Goal: Navigation & Orientation: Find specific page/section

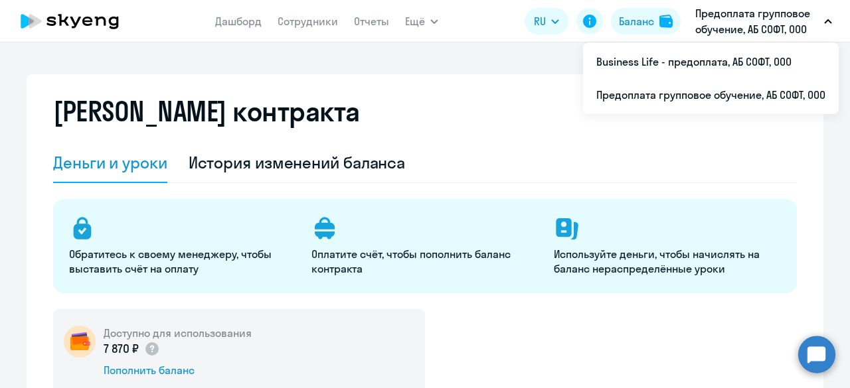
select select "english_adult_not_native_speaker"
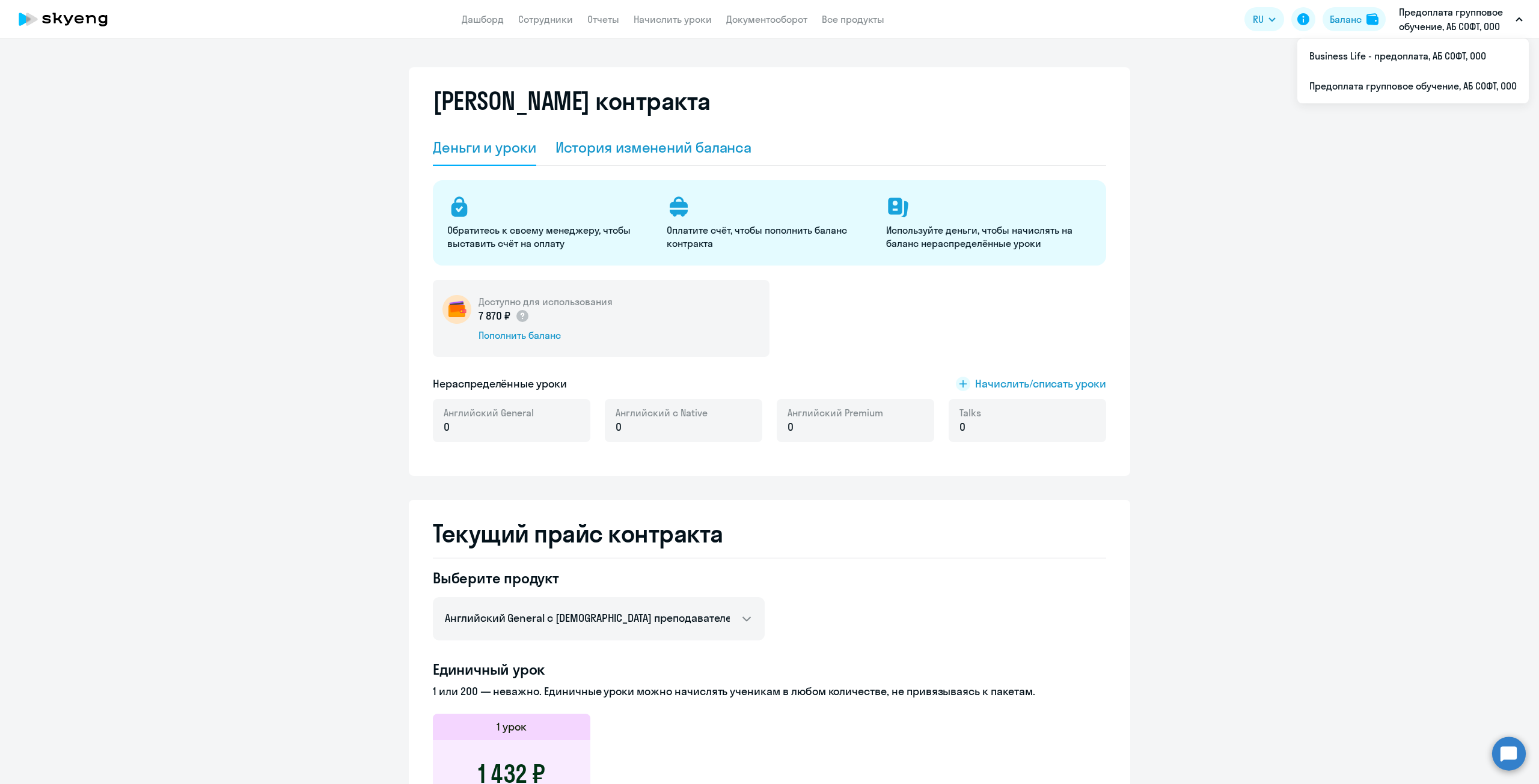
click at [671, 156] on div "История изменений баланса" at bounding box center [653, 147] width 197 height 19
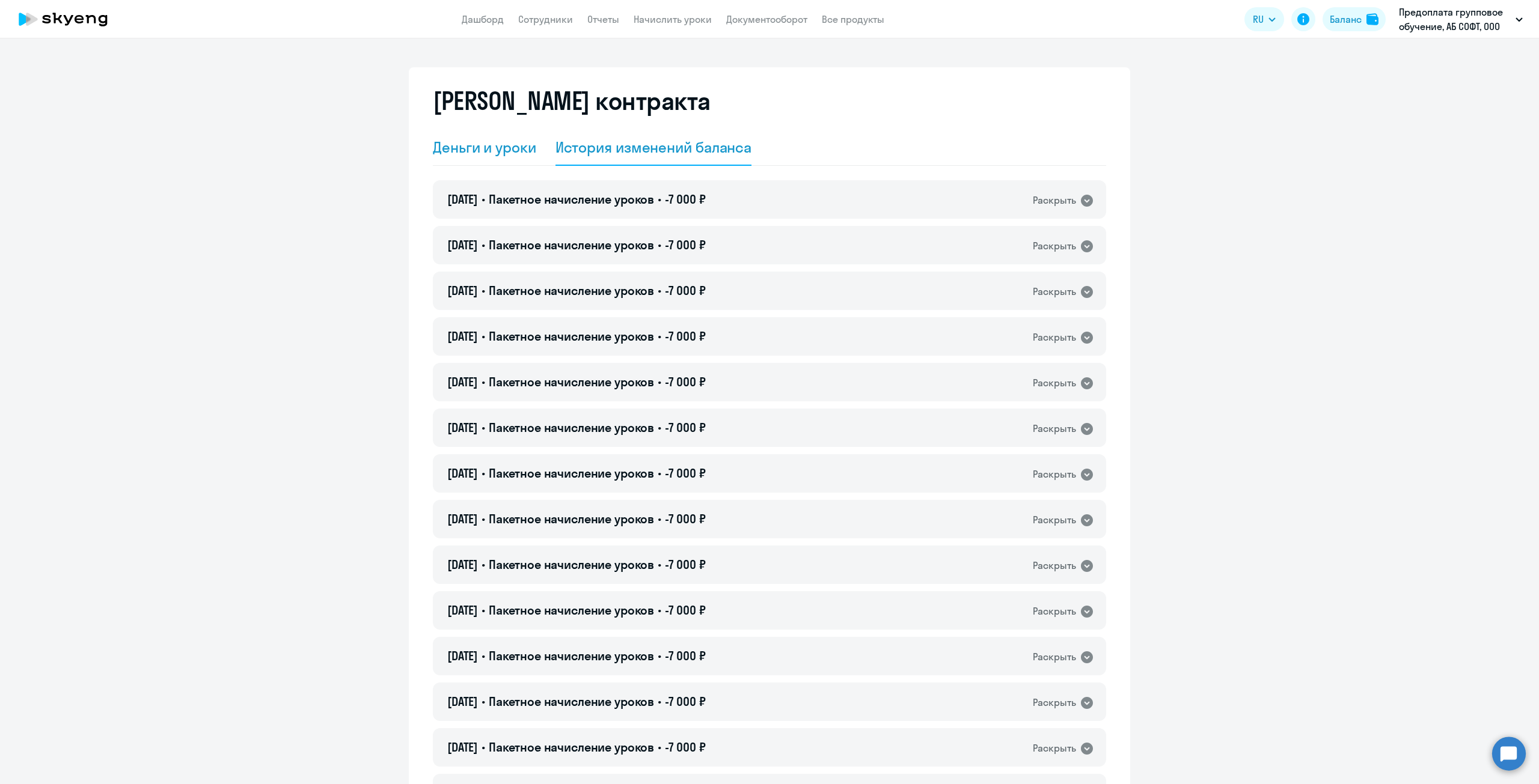
click at [484, 151] on div "Деньги и уроки" at bounding box center [485, 147] width 103 height 19
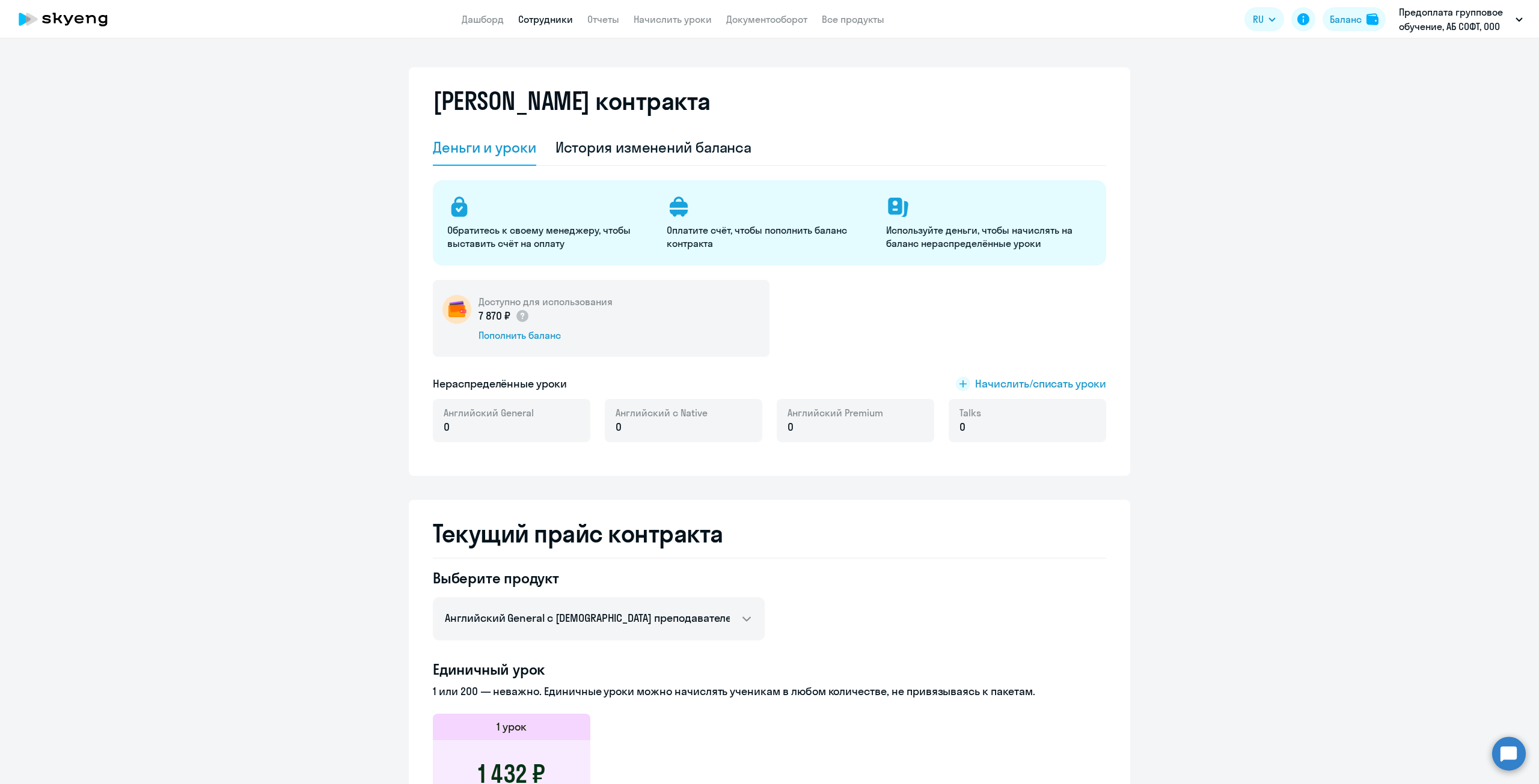
click at [541, 22] on link "Сотрудники" at bounding box center [545, 19] width 54 height 12
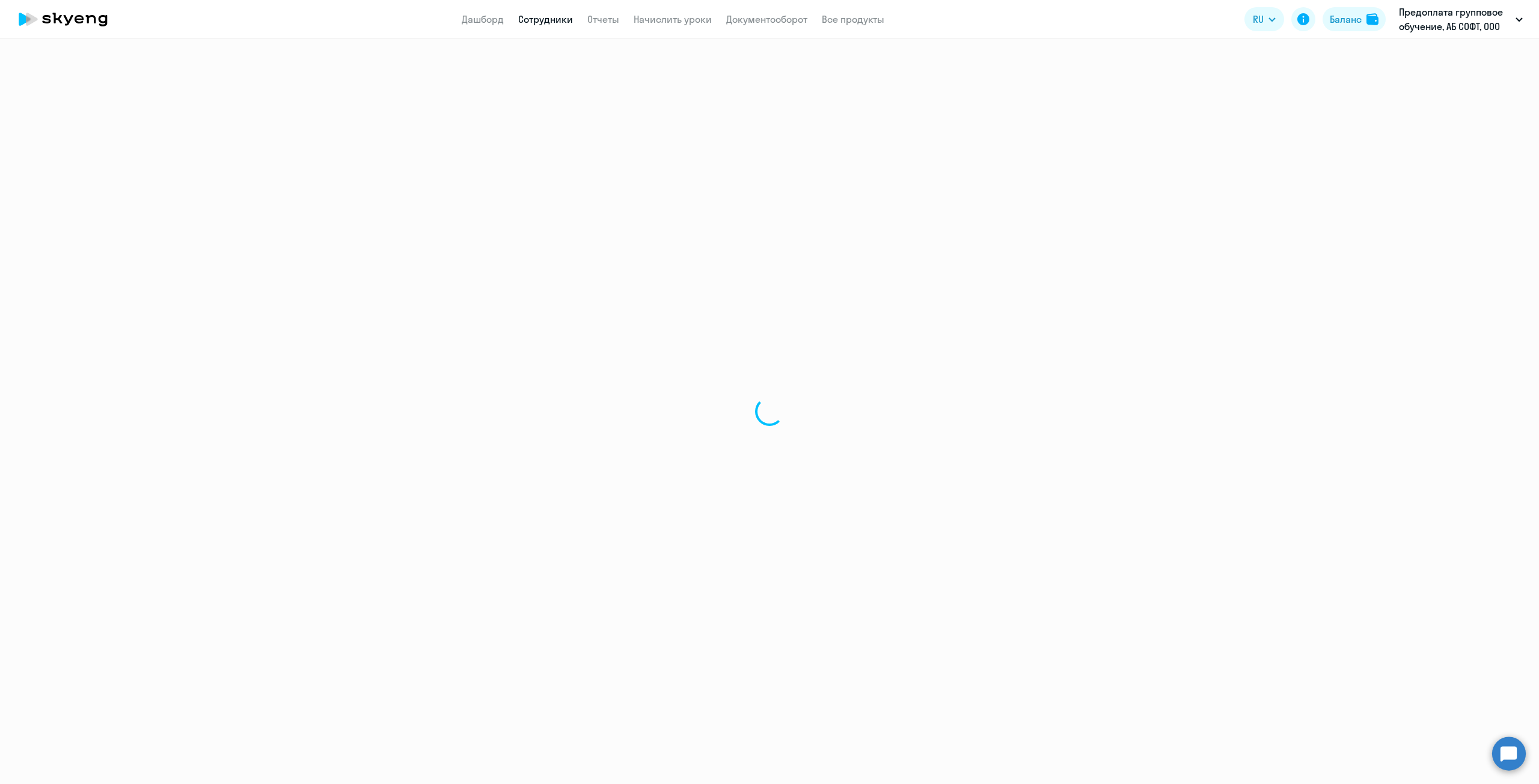
select select "30"
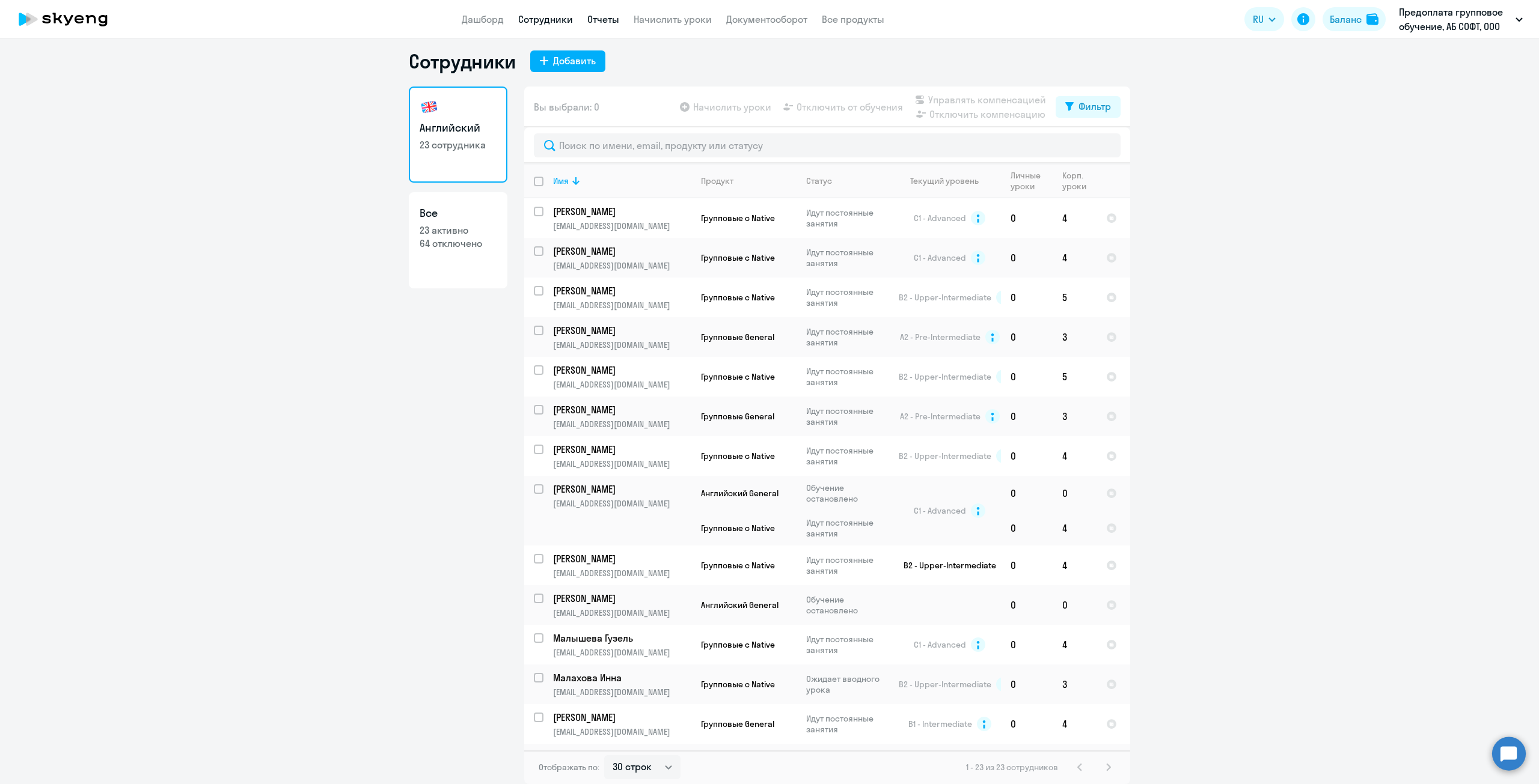
click at [600, 24] on link "Отчеты" at bounding box center [603, 19] width 32 height 12
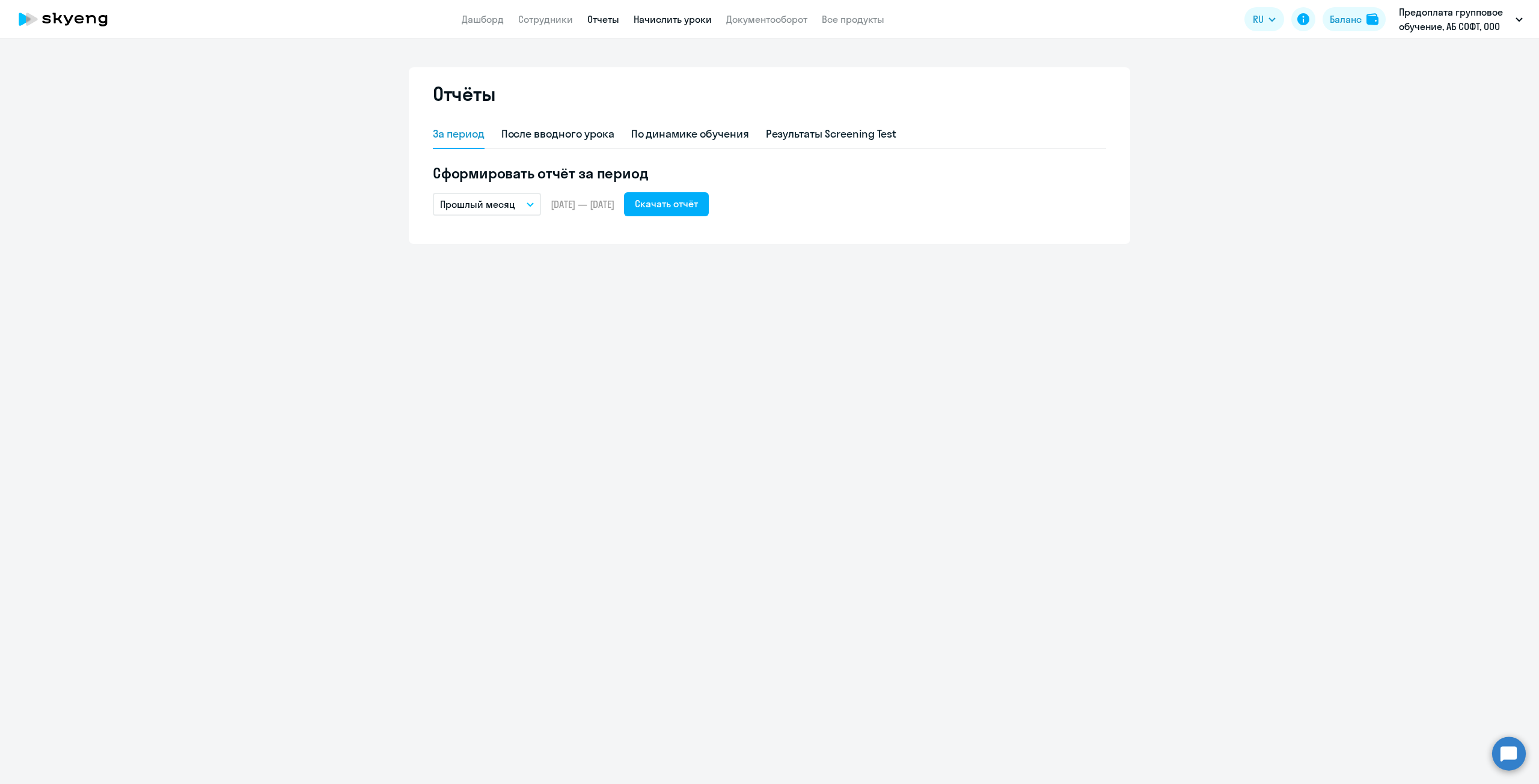
click at [659, 24] on link "Начислить уроки" at bounding box center [673, 19] width 78 height 12
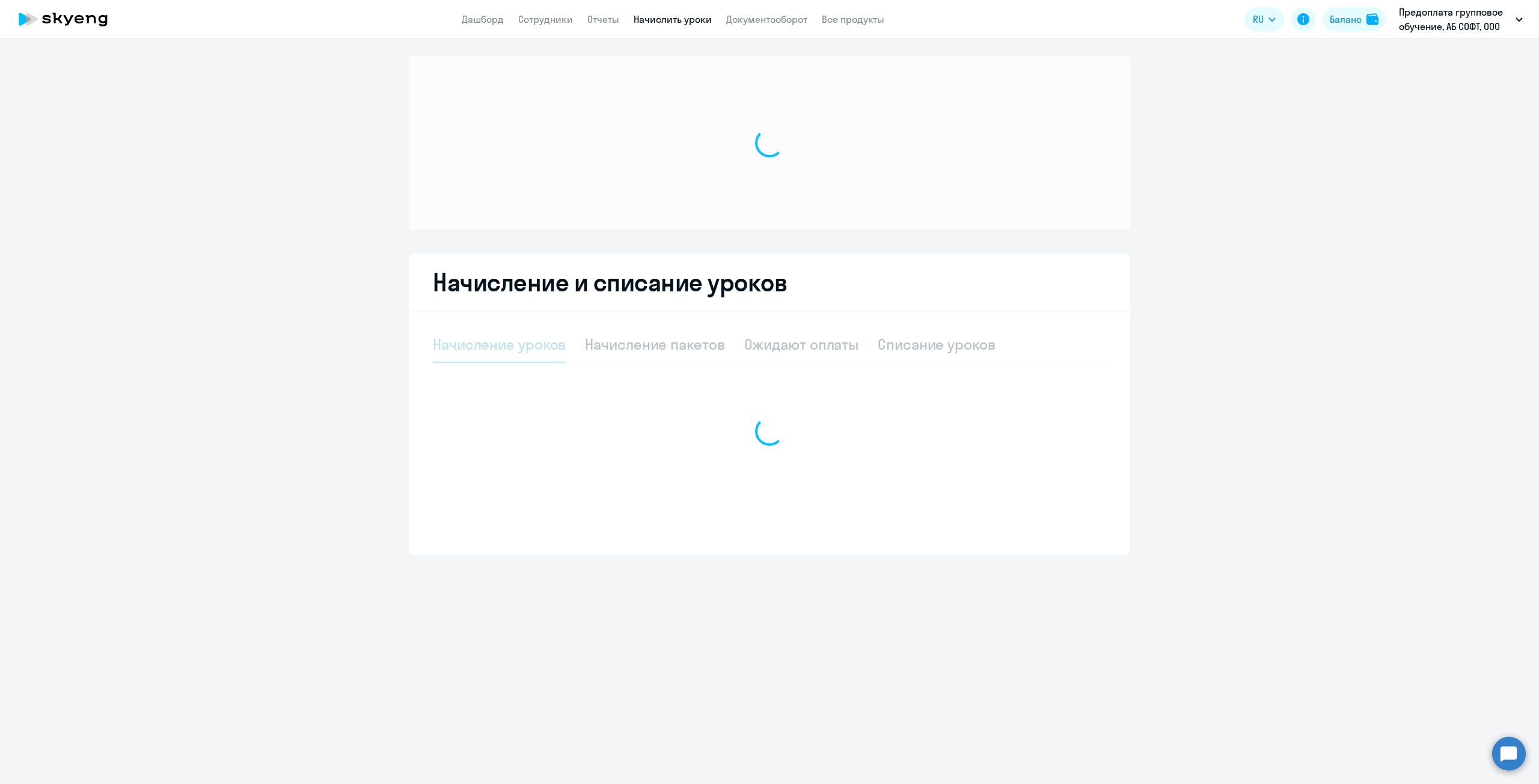
select select "10"
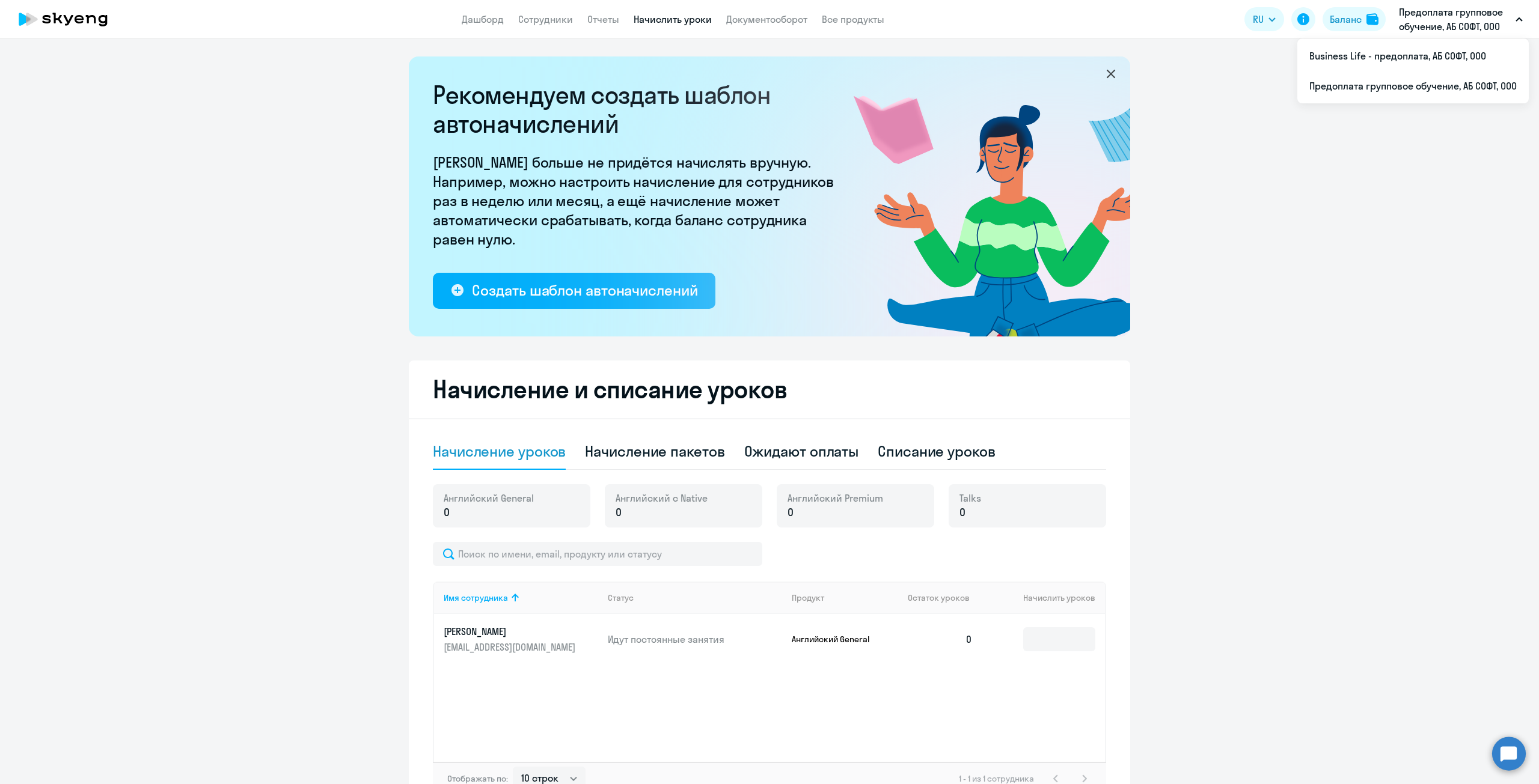
click at [763, 27] on app-header "Дашборд Сотрудники Отчеты Начислить уроки Документооборот Все продукты Дашборд …" at bounding box center [769, 19] width 1539 height 38
click at [752, 17] on link "Документооборот" at bounding box center [767, 19] width 82 height 12
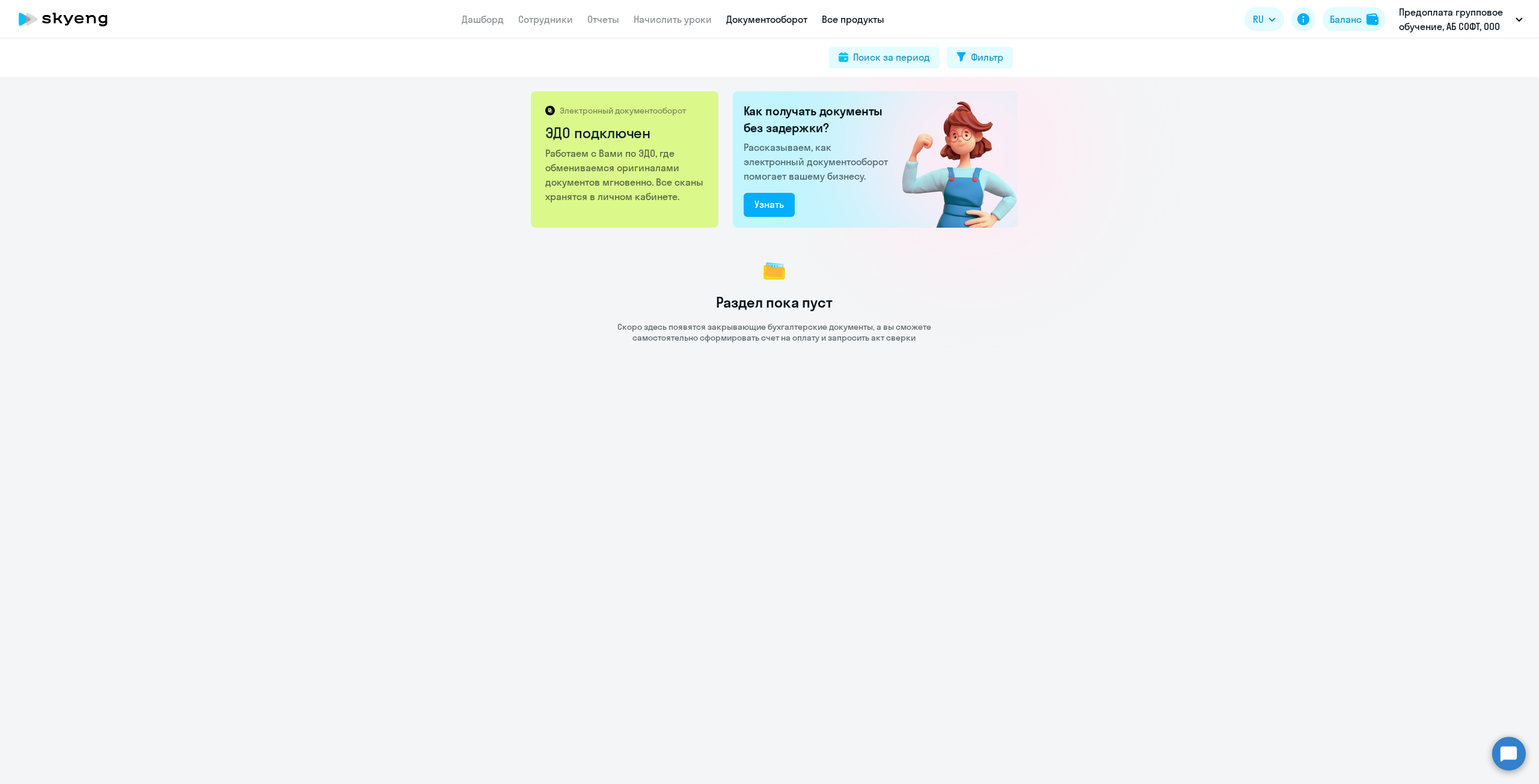
click at [769, 21] on link "Все продукты" at bounding box center [852, 19] width 63 height 12
click at [481, 19] on link "Дашборд" at bounding box center [483, 19] width 42 height 12
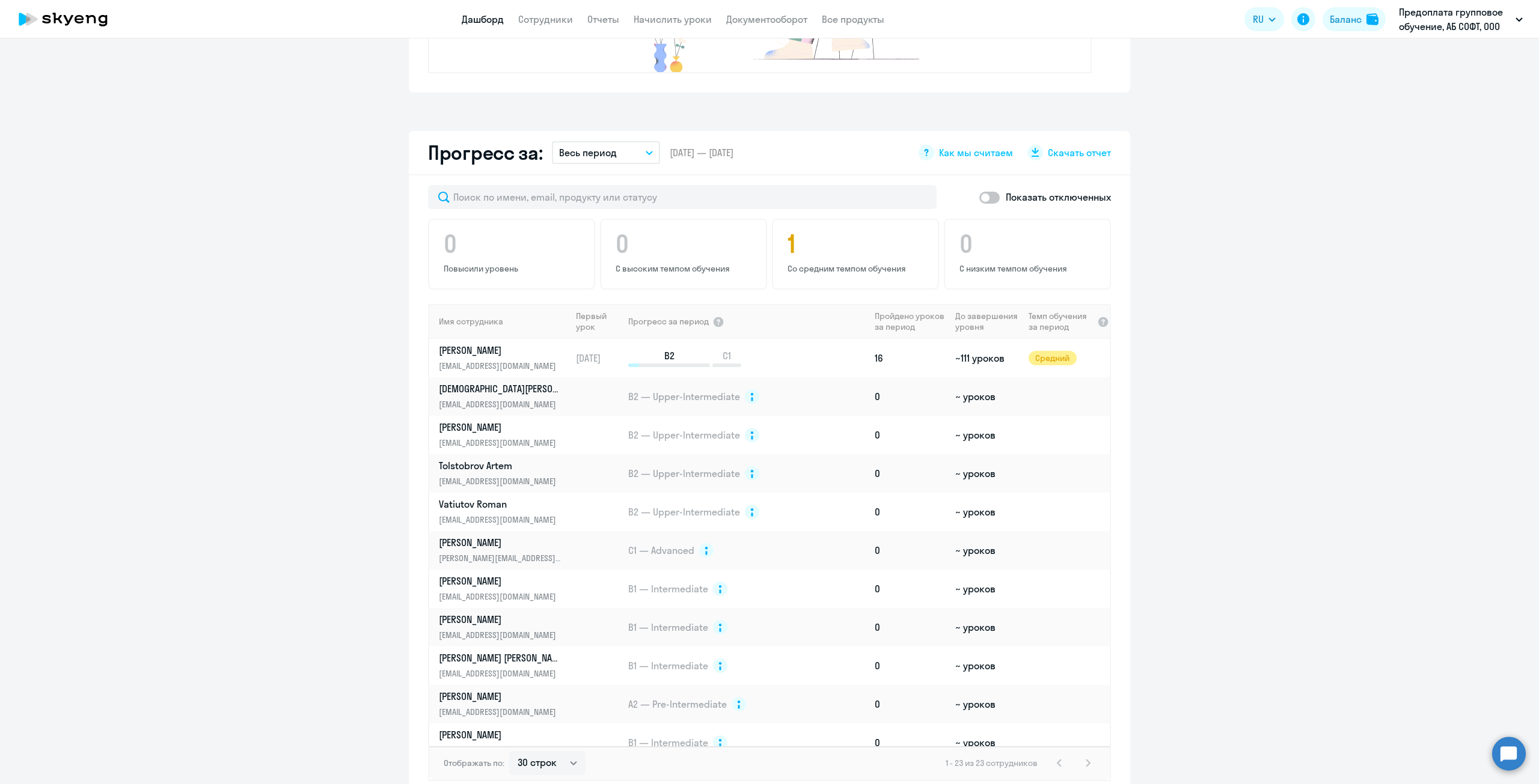
scroll to position [647, 0]
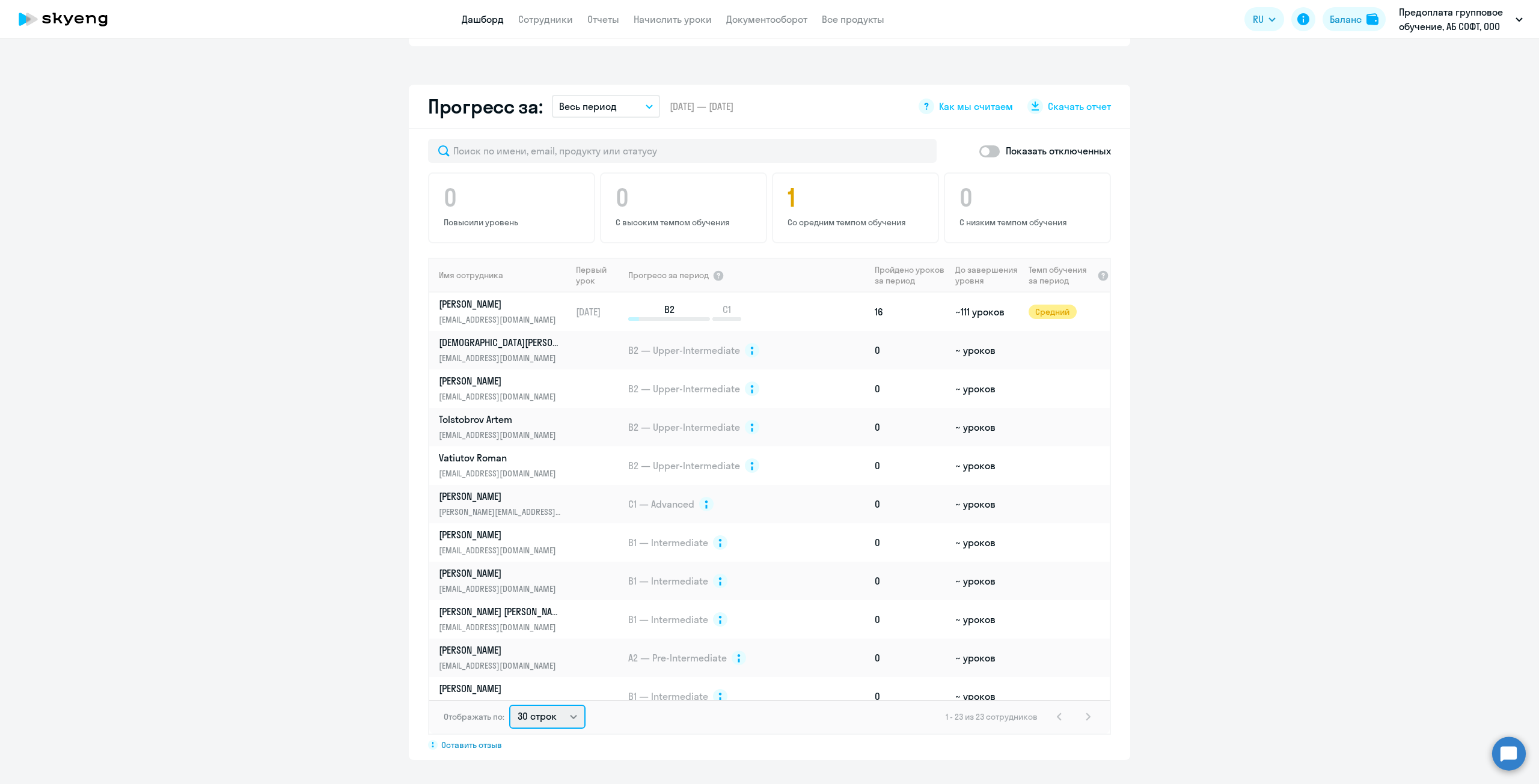
click at [567, 351] on select "30 строк 50 строк 100 строк" at bounding box center [547, 717] width 76 height 24
select select "100"
click at [509, 351] on select "30 строк 50 строк 100 строк" at bounding box center [547, 717] width 76 height 24
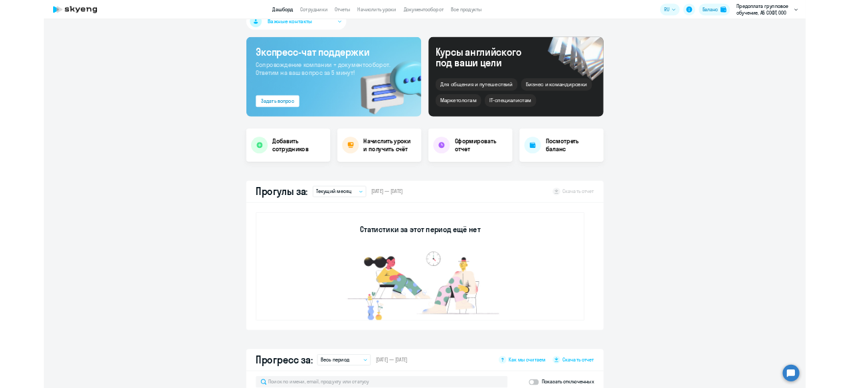
scroll to position [0, 0]
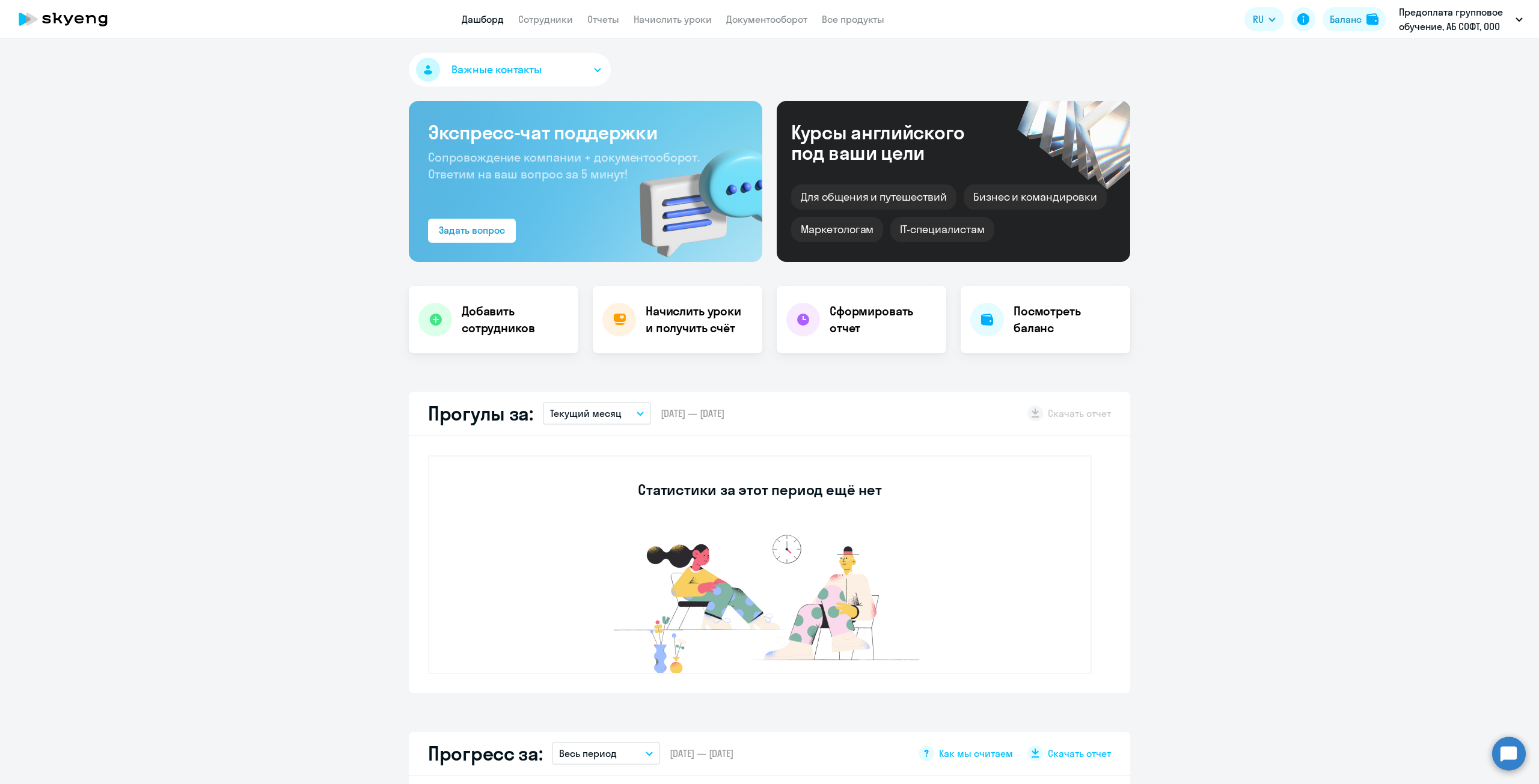
click at [592, 65] on button "Важные контакты" at bounding box center [509, 69] width 202 height 33
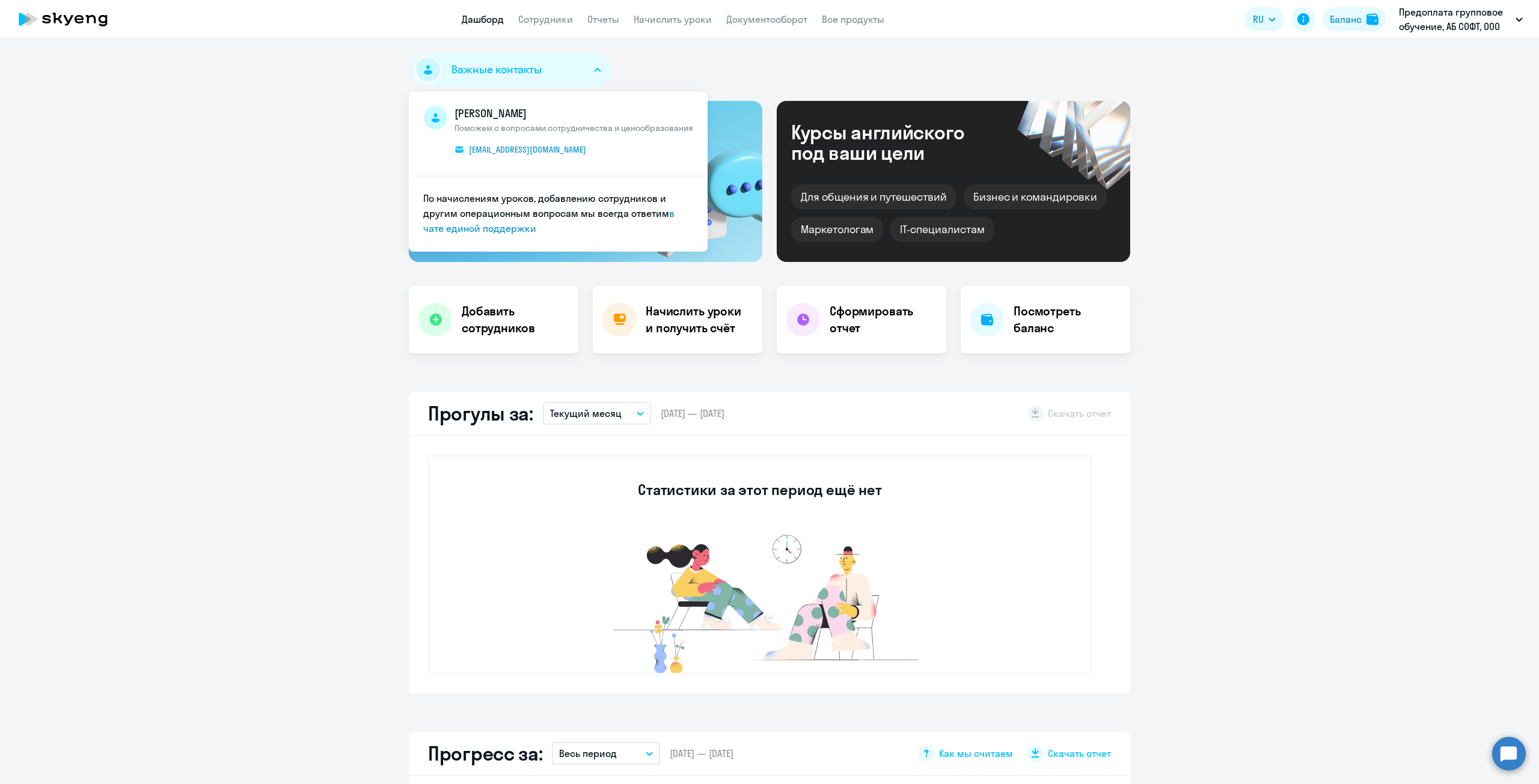
click at [691, 67] on div "Важные контакты [PERSON_NAME] с вопросами сотрудничества и ценообразования [EMA…" at bounding box center [769, 72] width 722 height 38
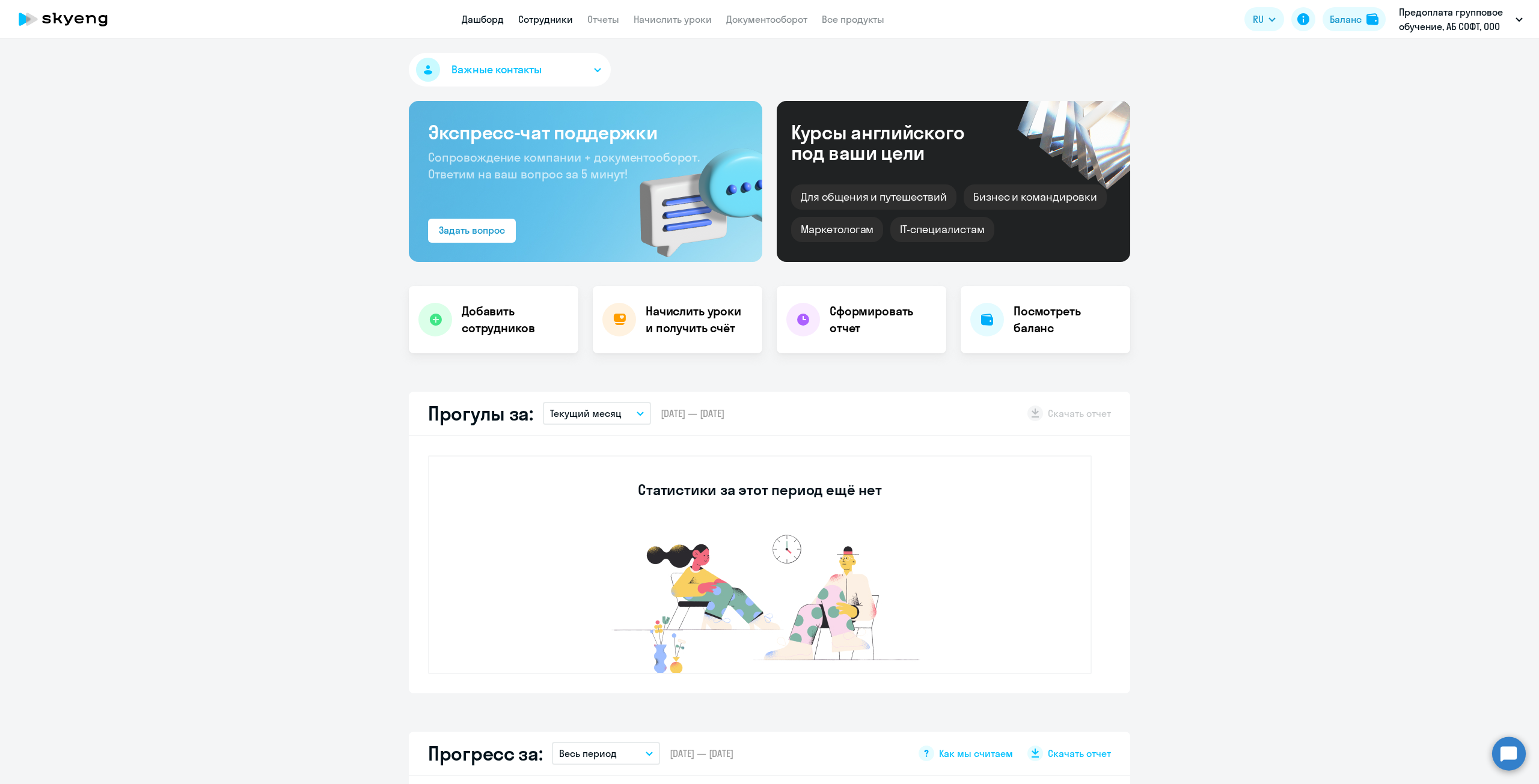
click at [548, 17] on link "Сотрудники" at bounding box center [545, 19] width 54 height 12
select select "30"
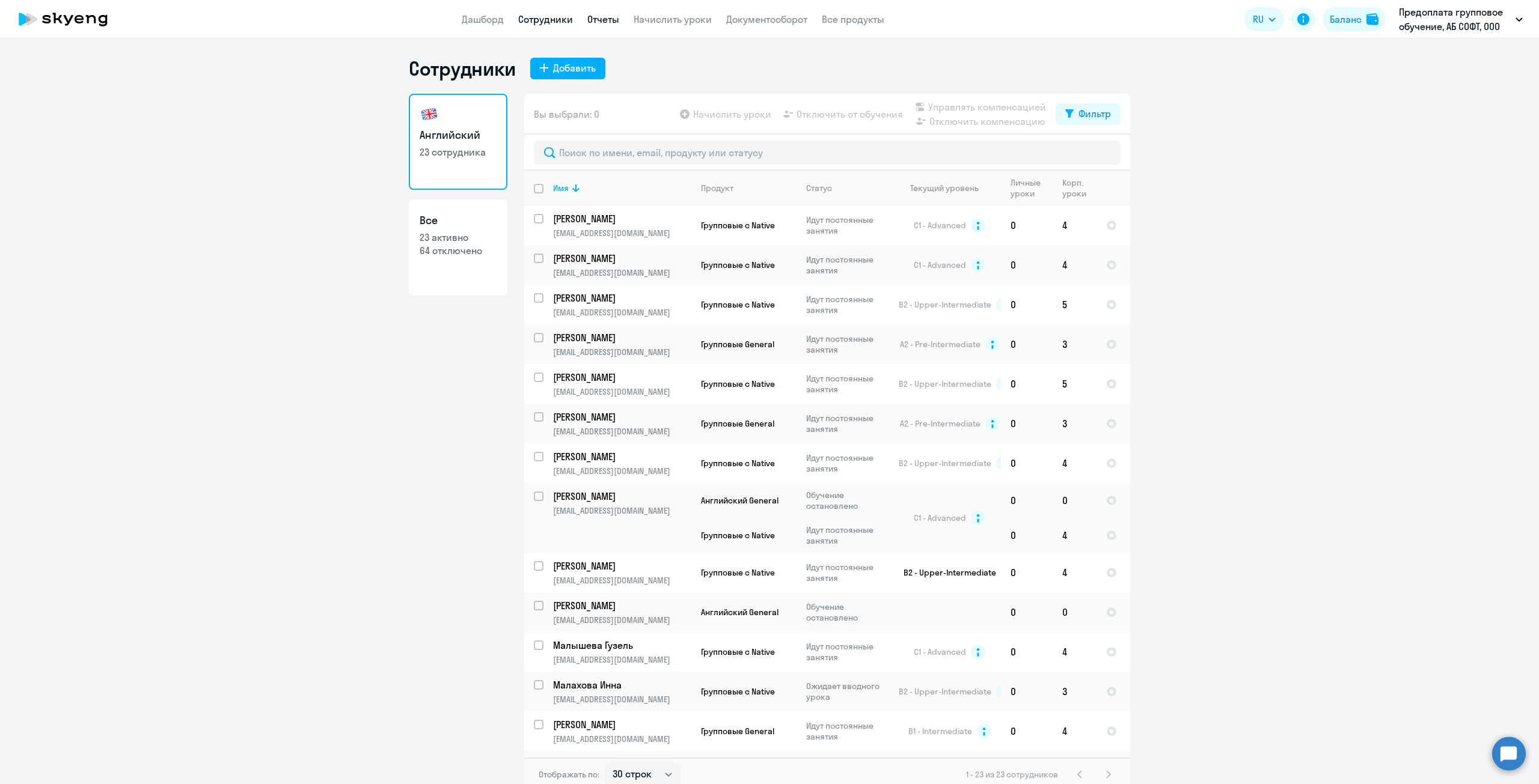
click at [595, 18] on link "Отчеты" at bounding box center [603, 19] width 32 height 12
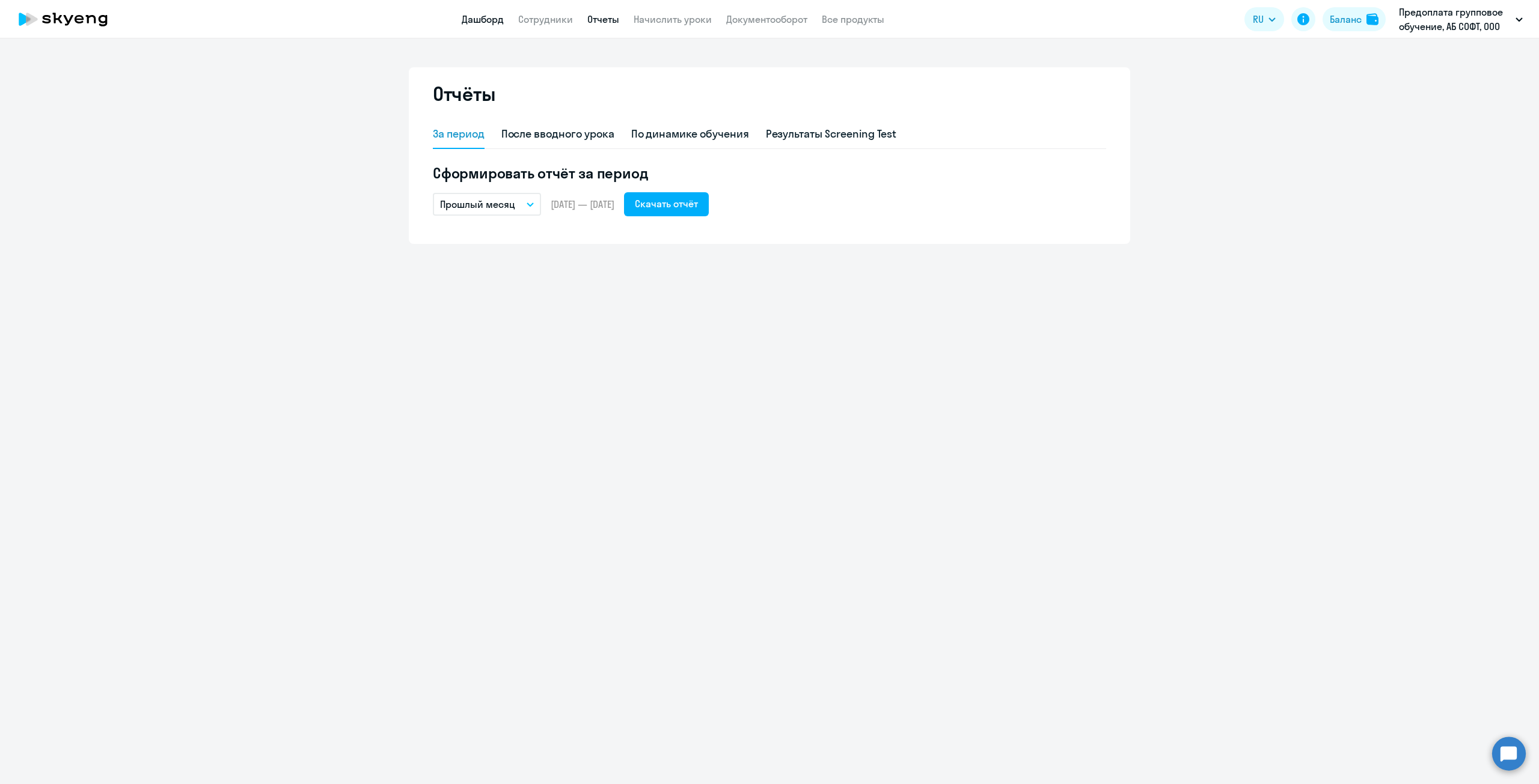
click at [495, 17] on link "Дашборд" at bounding box center [483, 19] width 42 height 12
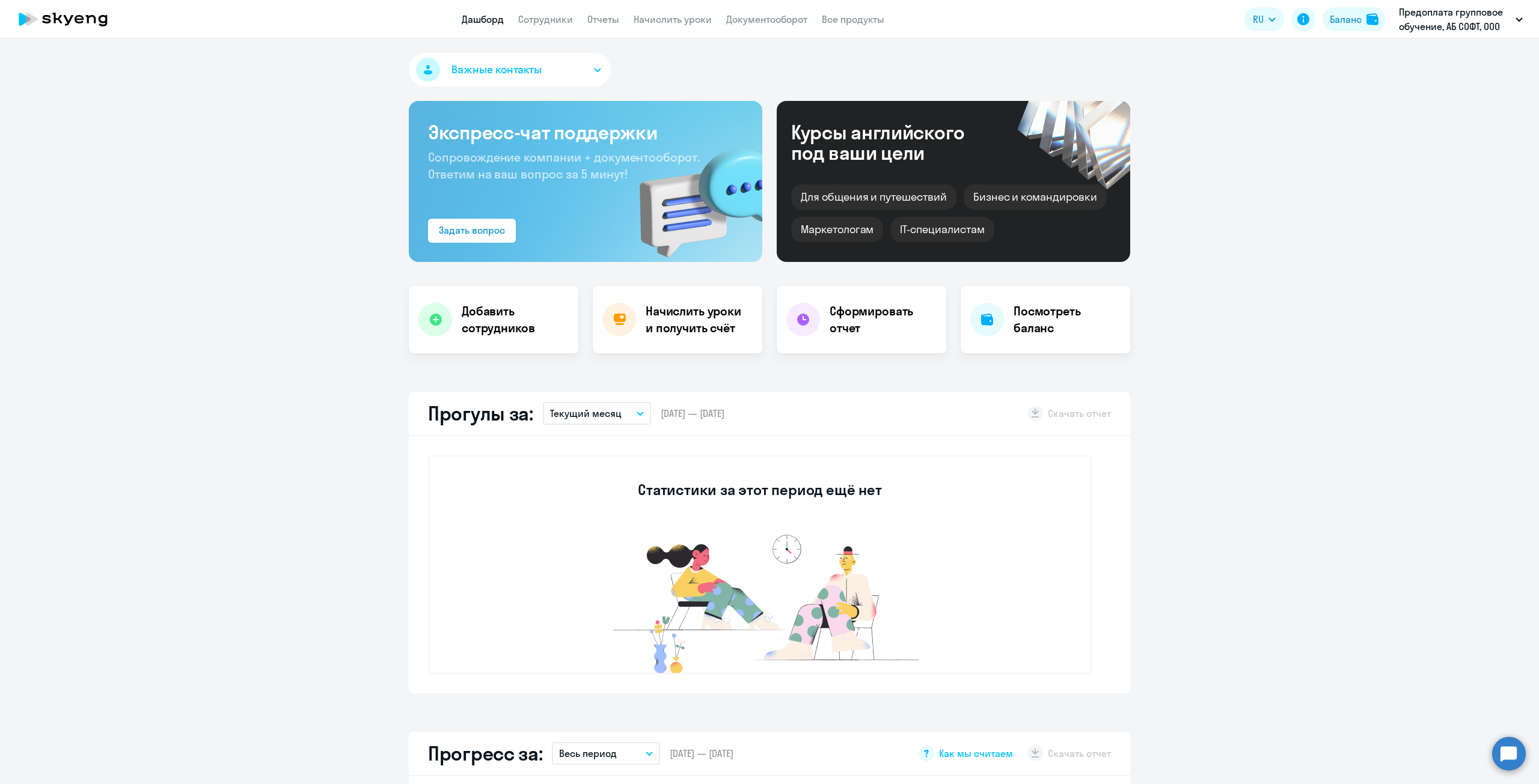
select select "30"
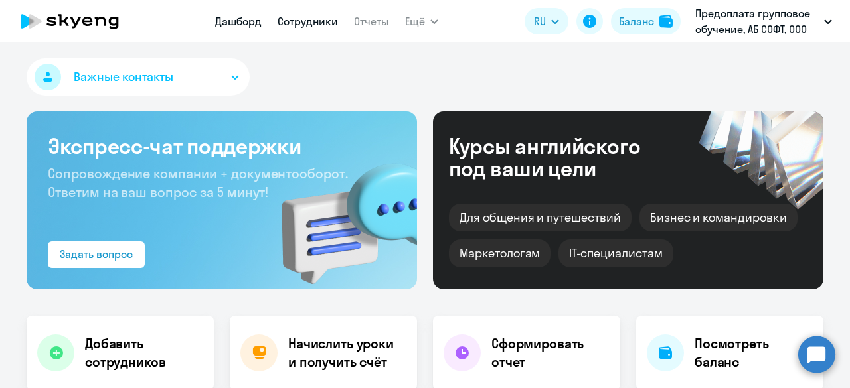
click at [294, 23] on link "Сотрудники" at bounding box center [307, 21] width 60 height 13
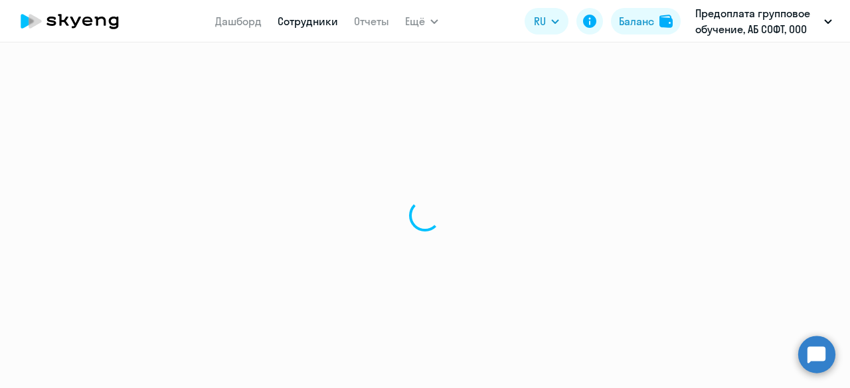
select select "30"
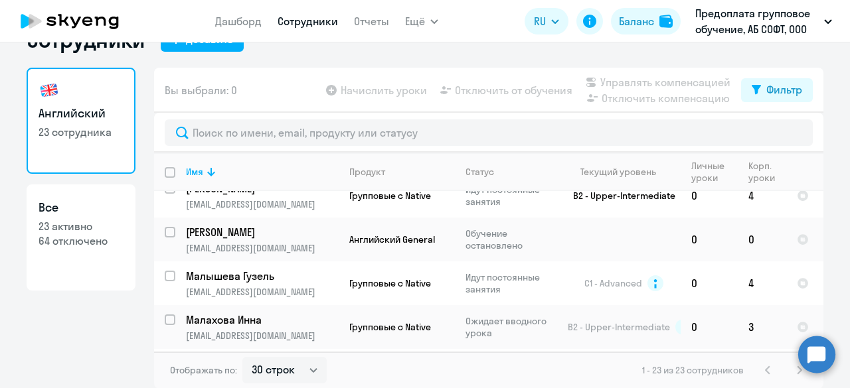
scroll to position [236, 0]
